Goal: Information Seeking & Learning: Learn about a topic

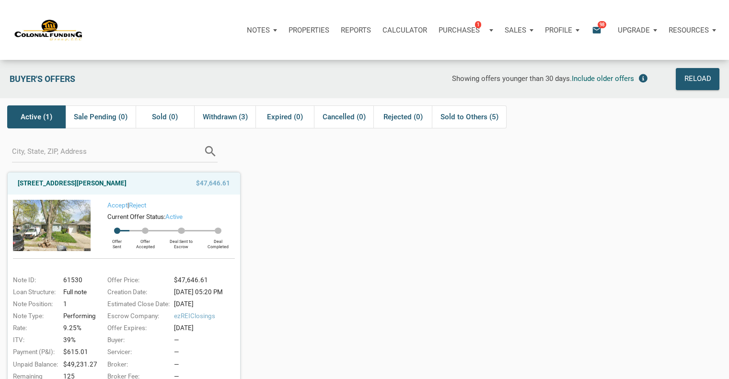
scroll to position [65, 0]
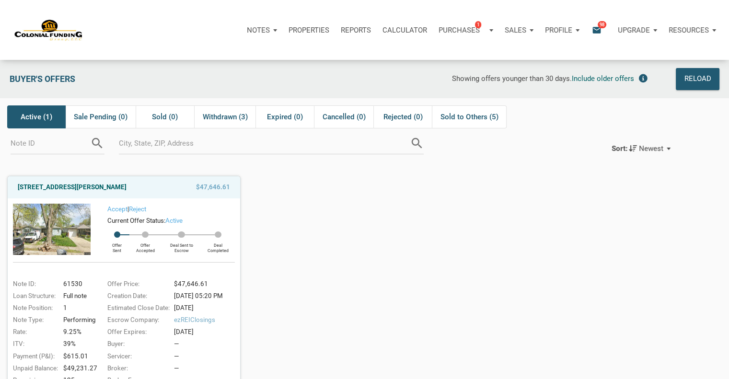
click at [18, 112] on div "Active (1)" at bounding box center [36, 116] width 58 height 23
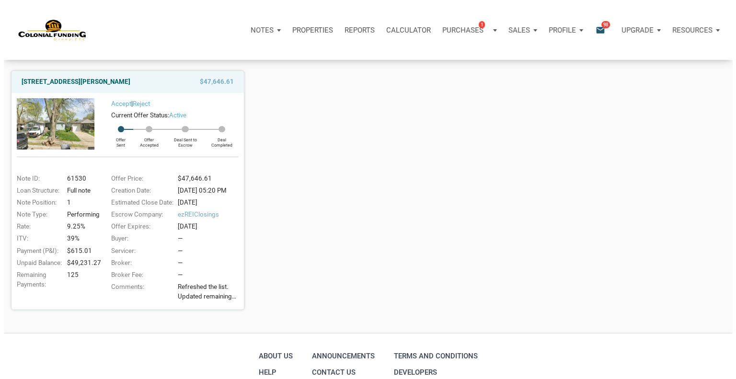
scroll to position [105, 0]
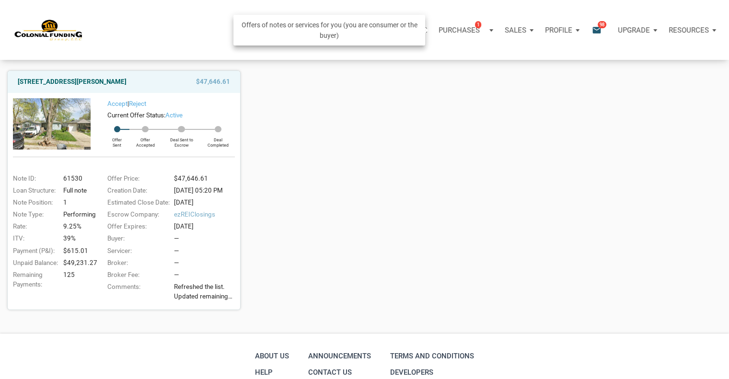
click at [469, 33] on p "Purchases" at bounding box center [459, 30] width 41 height 9
click at [430, 56] on link "Note Offers 1" at bounding box center [451, 56] width 91 height 20
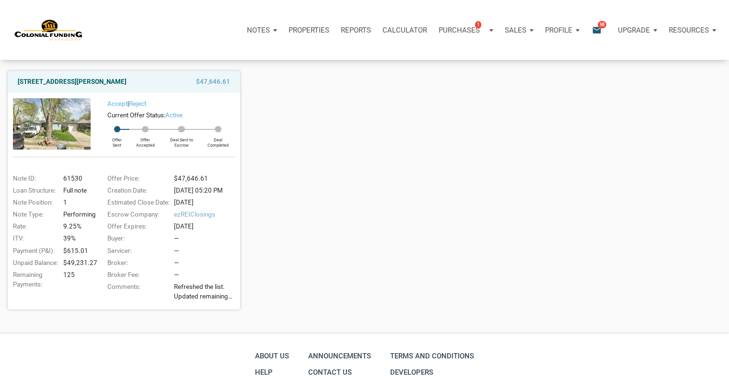
click at [597, 28] on icon "email" at bounding box center [597, 29] width 12 height 11
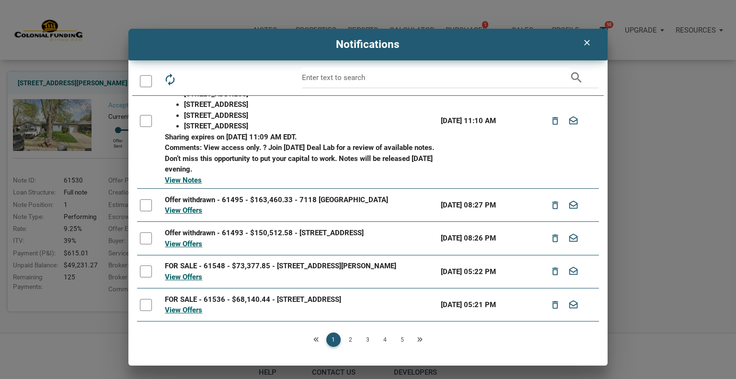
scroll to position [0, 0]
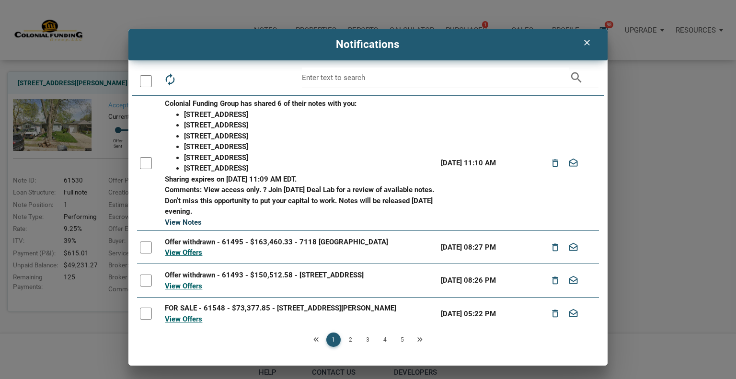
click at [188, 222] on link "View Notes" at bounding box center [183, 222] width 37 height 9
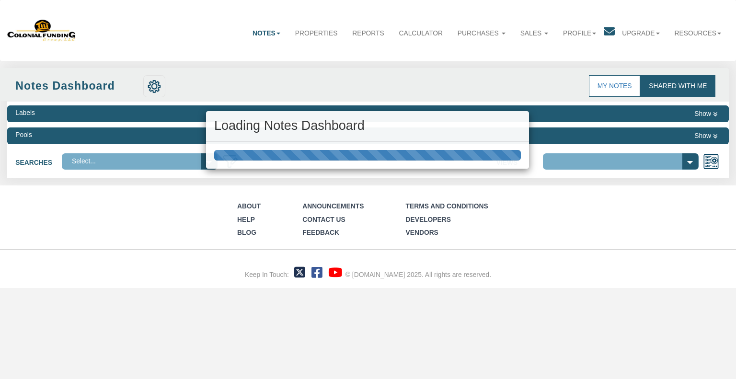
select select "316"
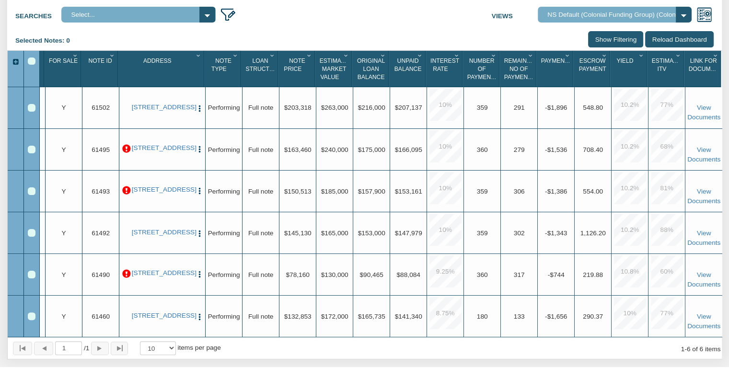
scroll to position [0, 35]
click at [122, 272] on p at bounding box center [126, 274] width 9 height 9
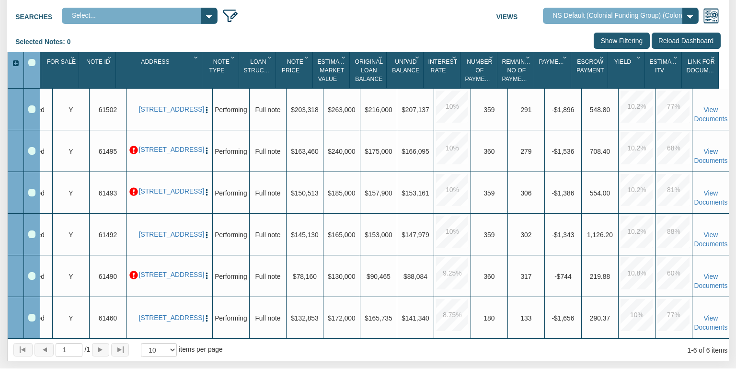
scroll to position [0, 32]
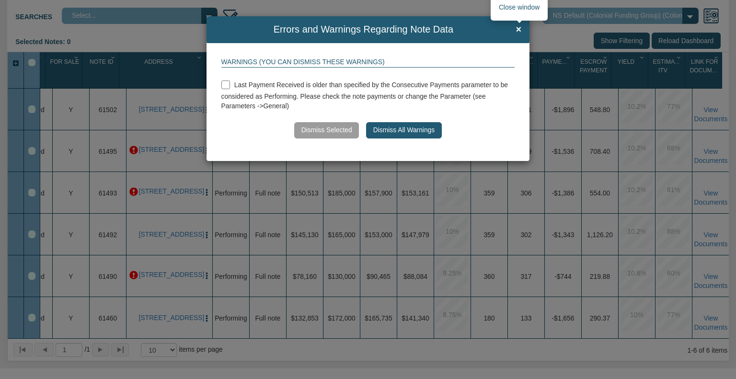
click at [518, 27] on span "×" at bounding box center [519, 29] width 6 height 11
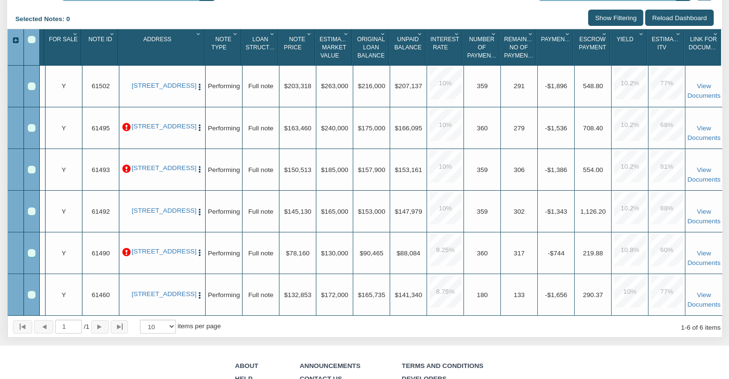
scroll to position [0, 35]
click at [150, 290] on link "[STREET_ADDRESS]" at bounding box center [162, 294] width 61 height 8
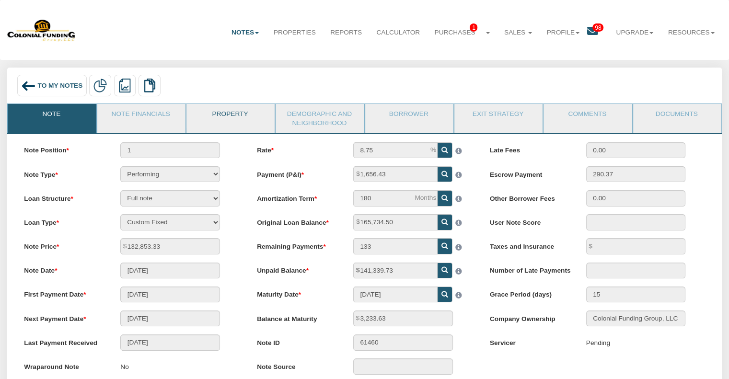
click at [232, 112] on link "Property" at bounding box center [229, 116] width 87 height 24
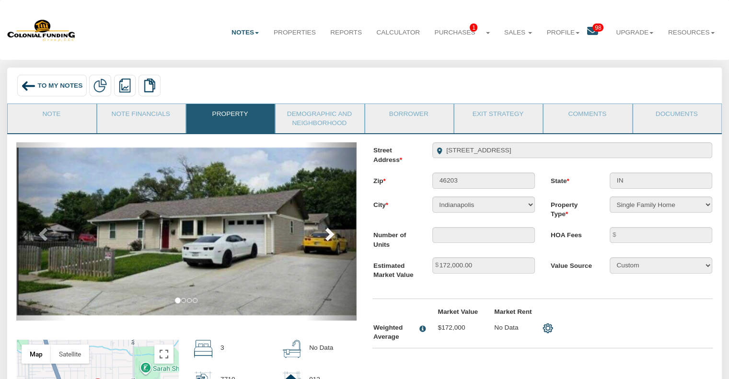
click at [334, 239] on span at bounding box center [329, 234] width 14 height 14
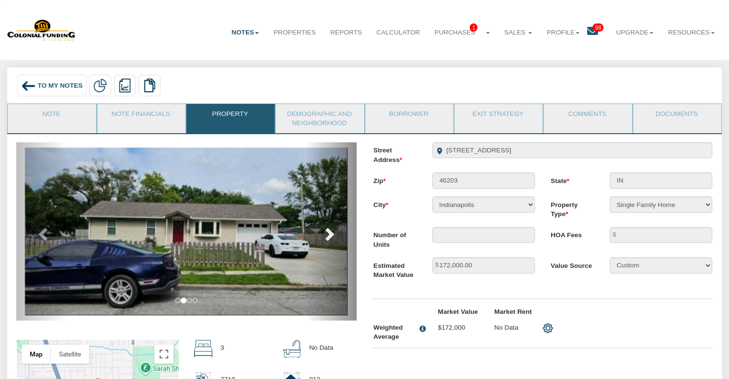
click at [334, 239] on span at bounding box center [329, 234] width 14 height 14
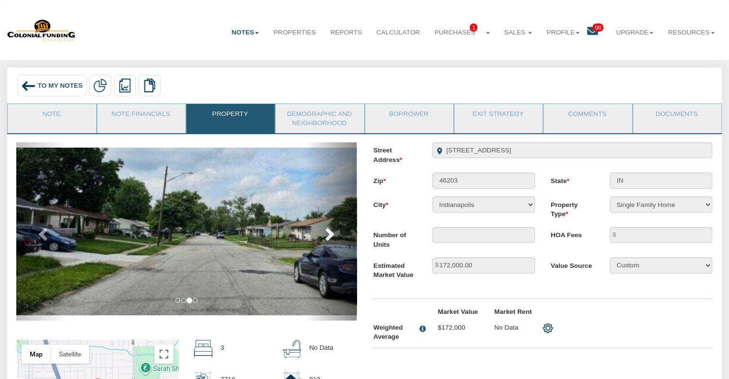
click at [334, 239] on span at bounding box center [329, 234] width 14 height 14
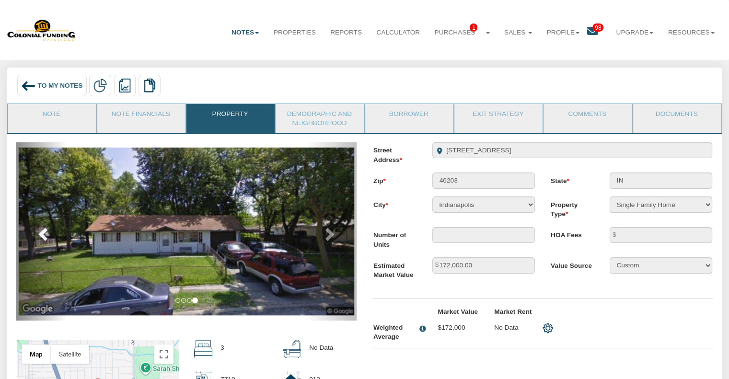
click at [40, 234] on span at bounding box center [44, 234] width 14 height 14
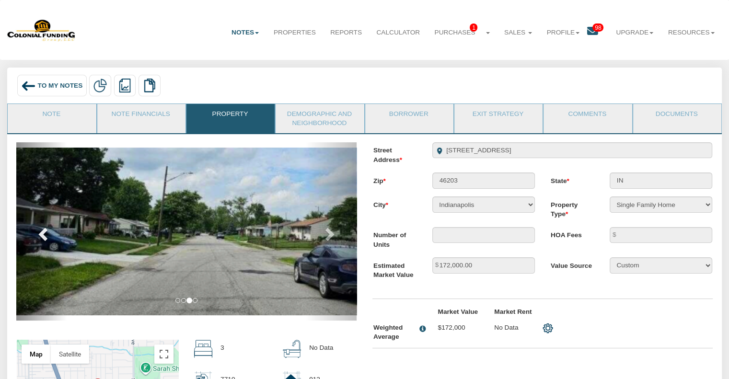
click at [40, 234] on span at bounding box center [44, 234] width 14 height 14
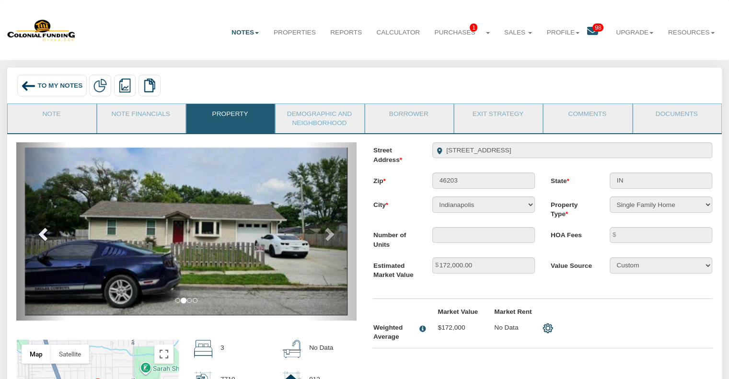
click at [38, 235] on span at bounding box center [44, 234] width 14 height 14
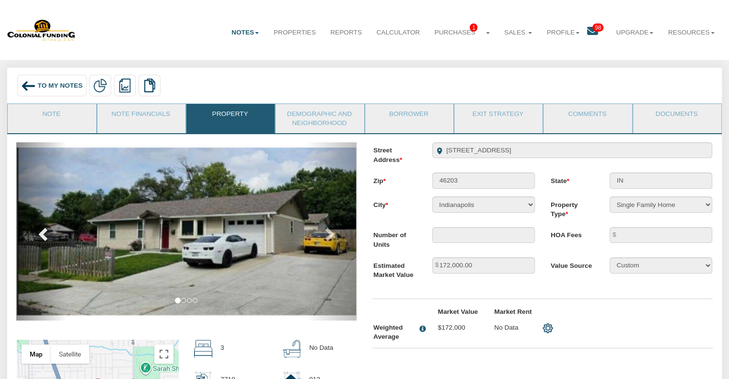
scroll to position [2, 0]
